Goal: Information Seeking & Learning: Learn about a topic

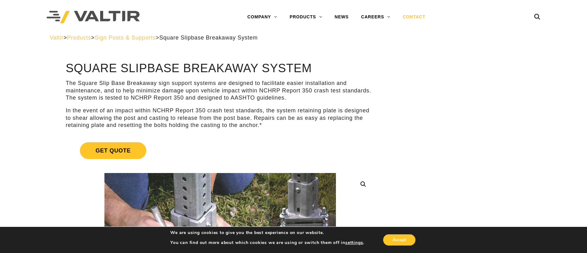
click at [415, 17] on link "CONTACT" at bounding box center [414, 17] width 35 height 12
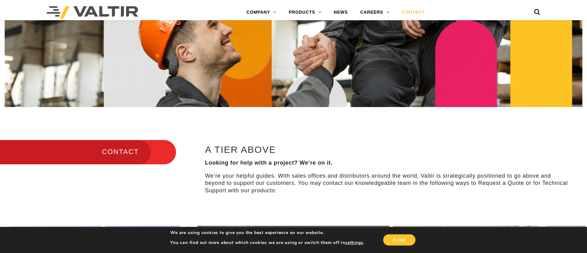
scroll to position [155, 0]
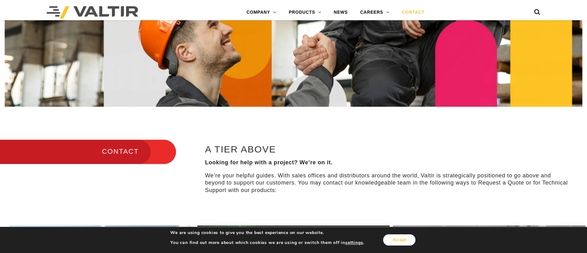
click at [395, 241] on button "Accept" at bounding box center [399, 239] width 32 height 11
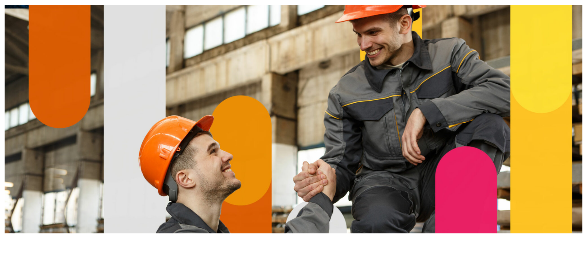
scroll to position [0, 0]
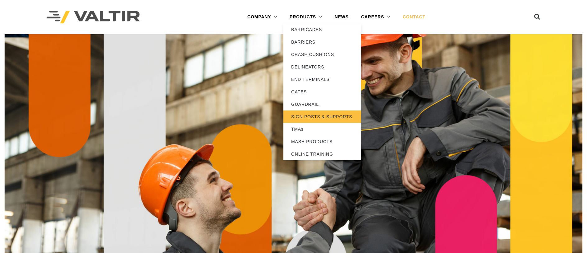
click at [327, 117] on link "SIGN POSTS & SUPPORTS" at bounding box center [322, 116] width 78 height 12
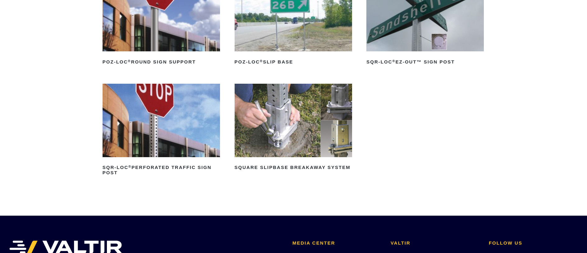
scroll to position [124, 0]
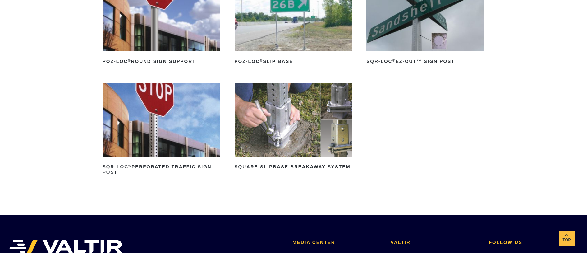
click at [289, 132] on img at bounding box center [293, 119] width 117 height 73
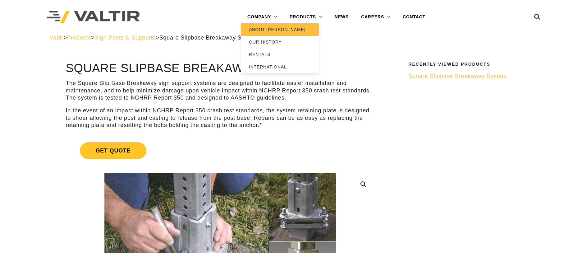
click at [262, 28] on link "ABOUT [PERSON_NAME]" at bounding box center [280, 29] width 78 height 12
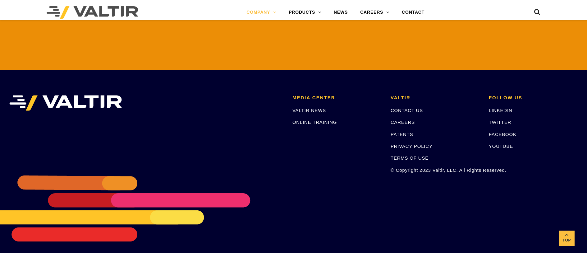
scroll to position [1406, 0]
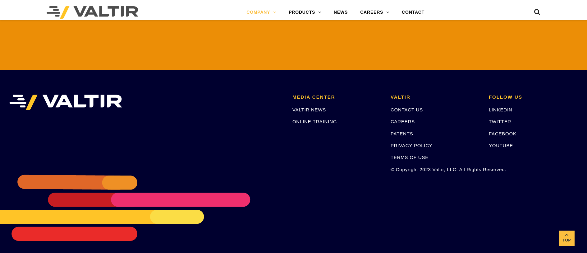
click at [409, 107] on link "CONTACT US" at bounding box center [407, 109] width 32 height 5
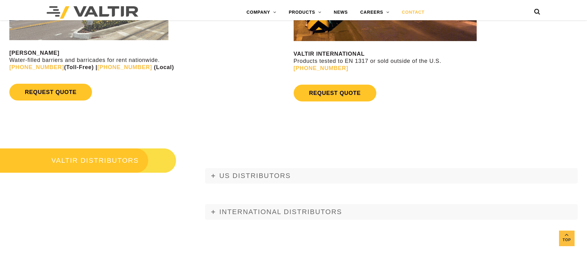
scroll to position [684, 0]
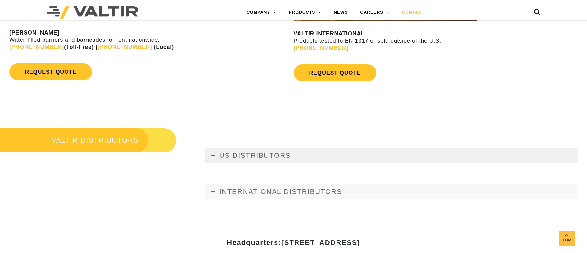
click at [257, 153] on span "US DISTRIBUTORS" at bounding box center [254, 155] width 71 height 8
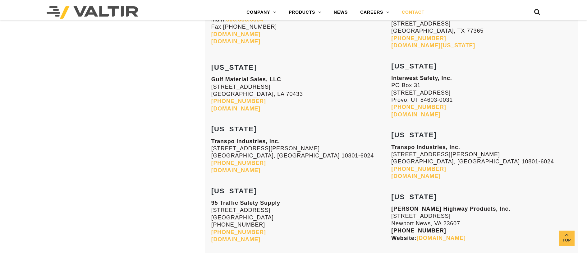
scroll to position [2144, 0]
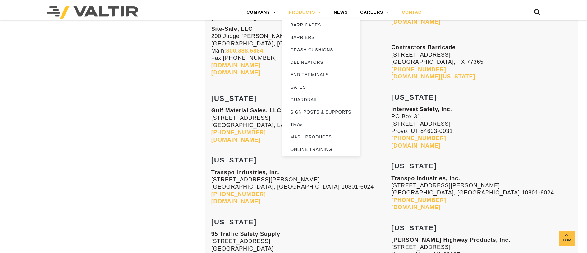
click at [300, 10] on link "PRODUCTS" at bounding box center [304, 12] width 45 height 12
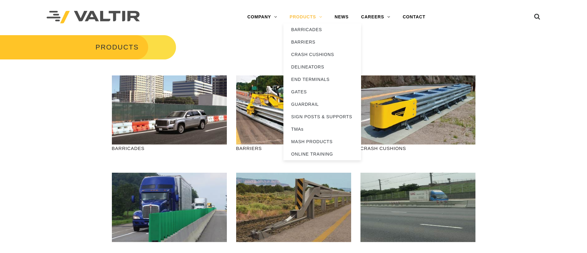
click at [307, 15] on link "PRODUCTS" at bounding box center [305, 17] width 45 height 12
click at [320, 116] on link "SIGN POSTS & SUPPORTS" at bounding box center [322, 116] width 78 height 12
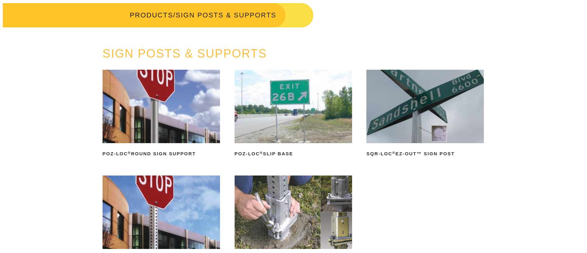
scroll to position [62, 0]
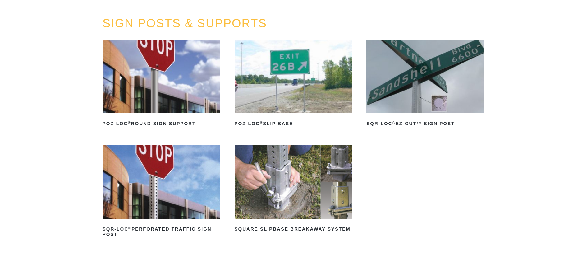
click at [277, 190] on img at bounding box center [293, 181] width 117 height 73
